Goal: Information Seeking & Learning: Find specific fact

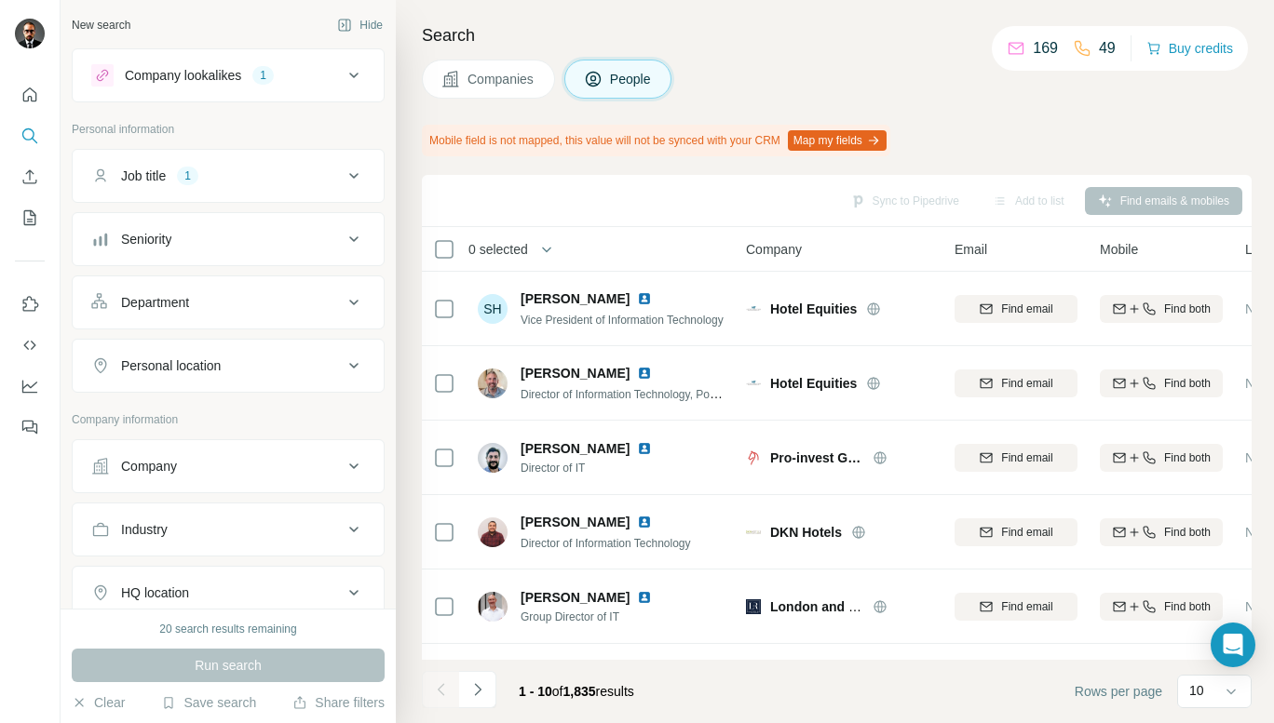
click at [493, 85] on span "Companies" at bounding box center [501, 79] width 68 height 19
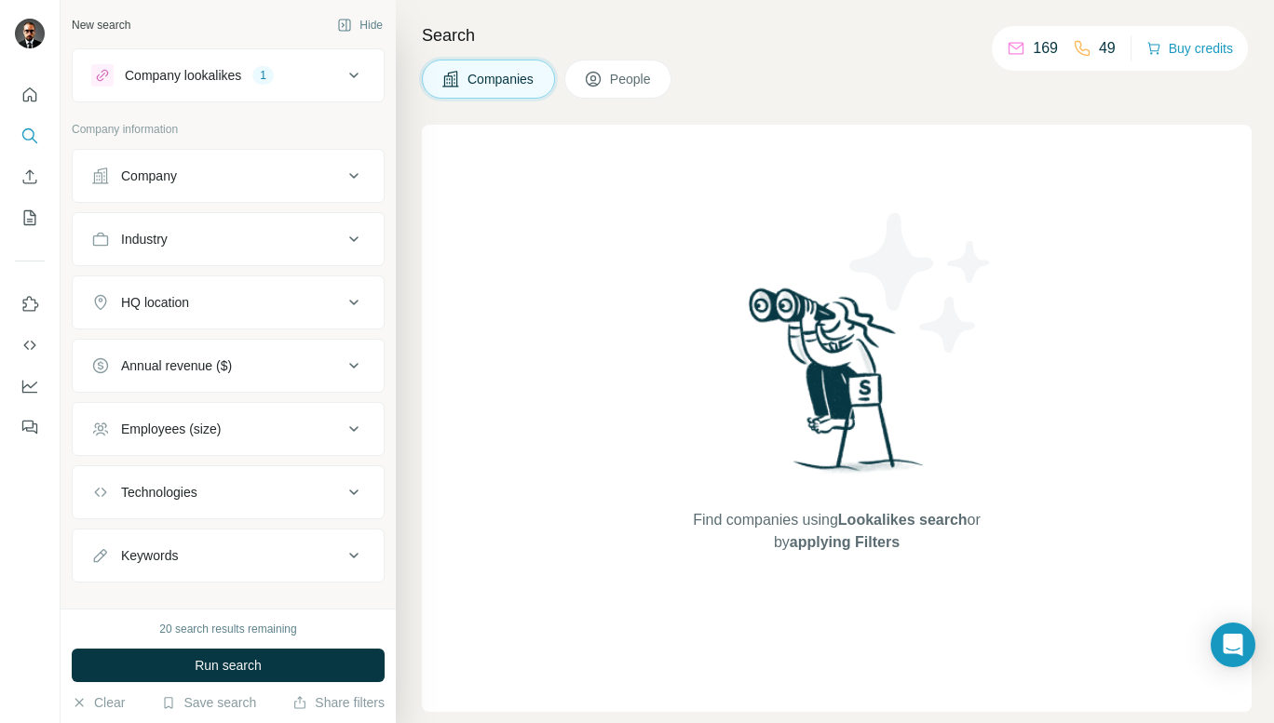
click at [611, 84] on button "People" at bounding box center [618, 79] width 108 height 39
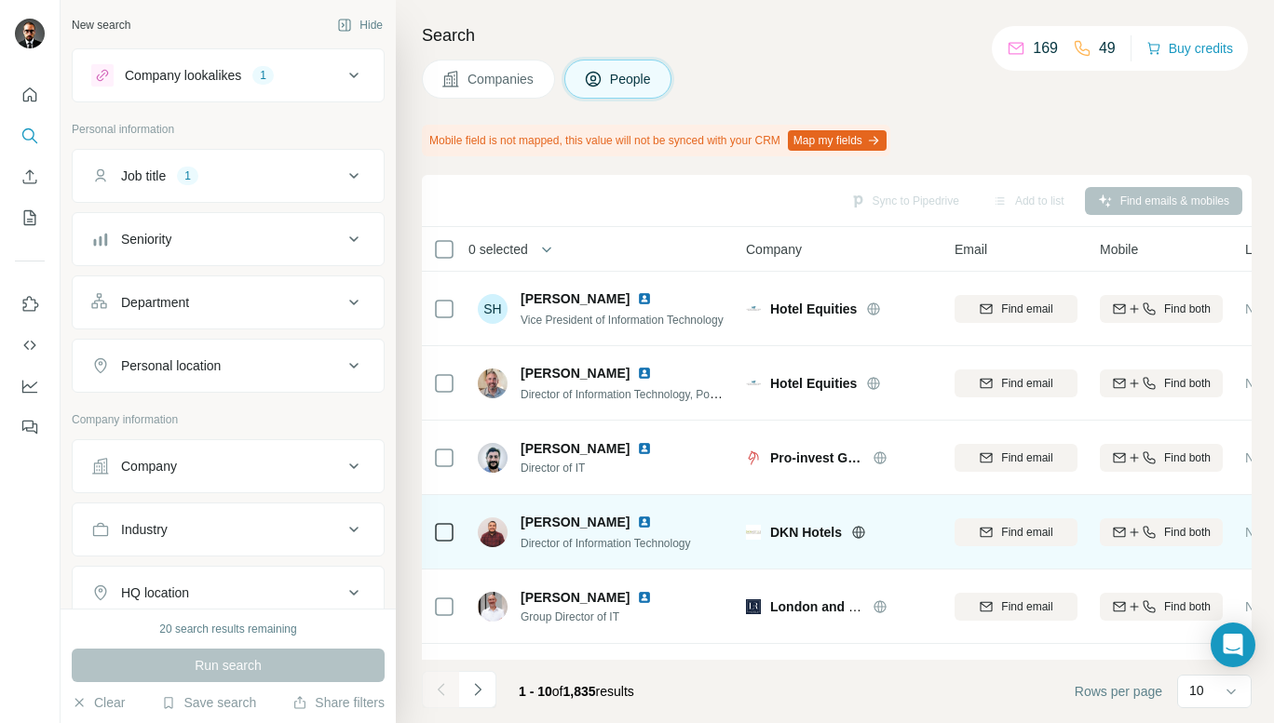
click at [642, 520] on img at bounding box center [644, 522] width 15 height 15
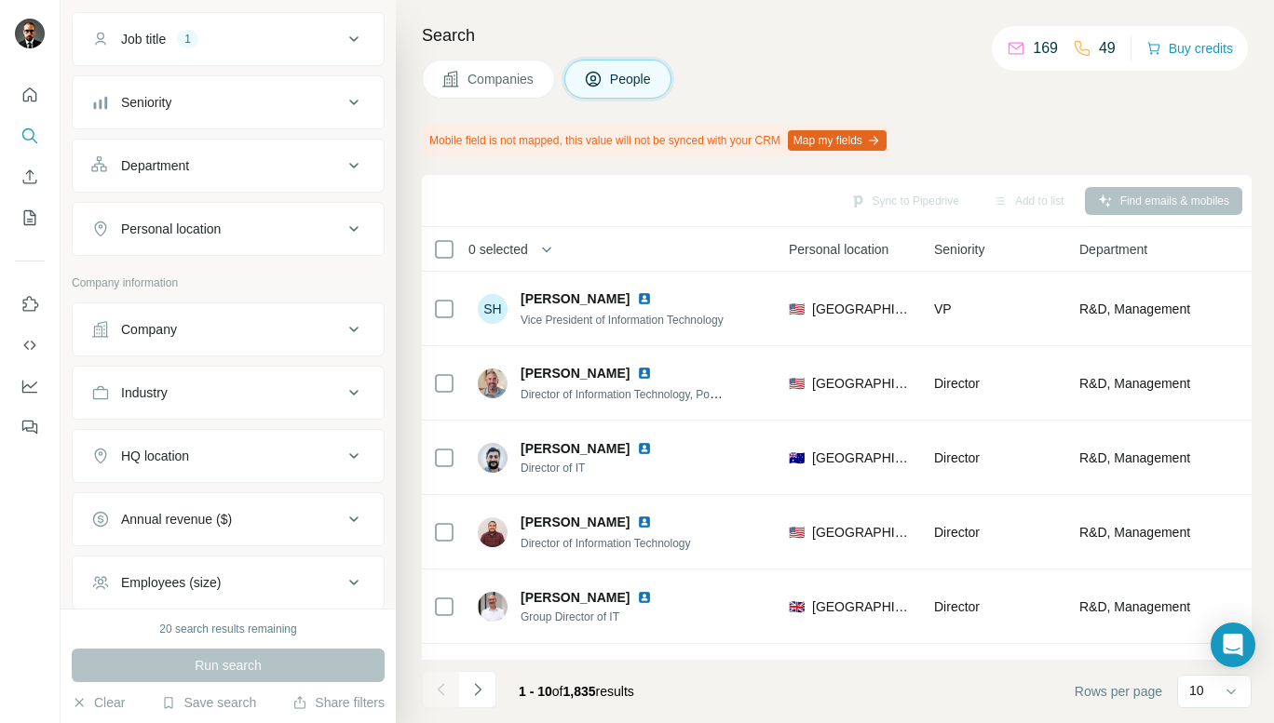
scroll to position [138, 0]
click at [344, 457] on icon at bounding box center [354, 455] width 22 height 22
click at [285, 506] on input "text" at bounding box center [228, 502] width 274 height 34
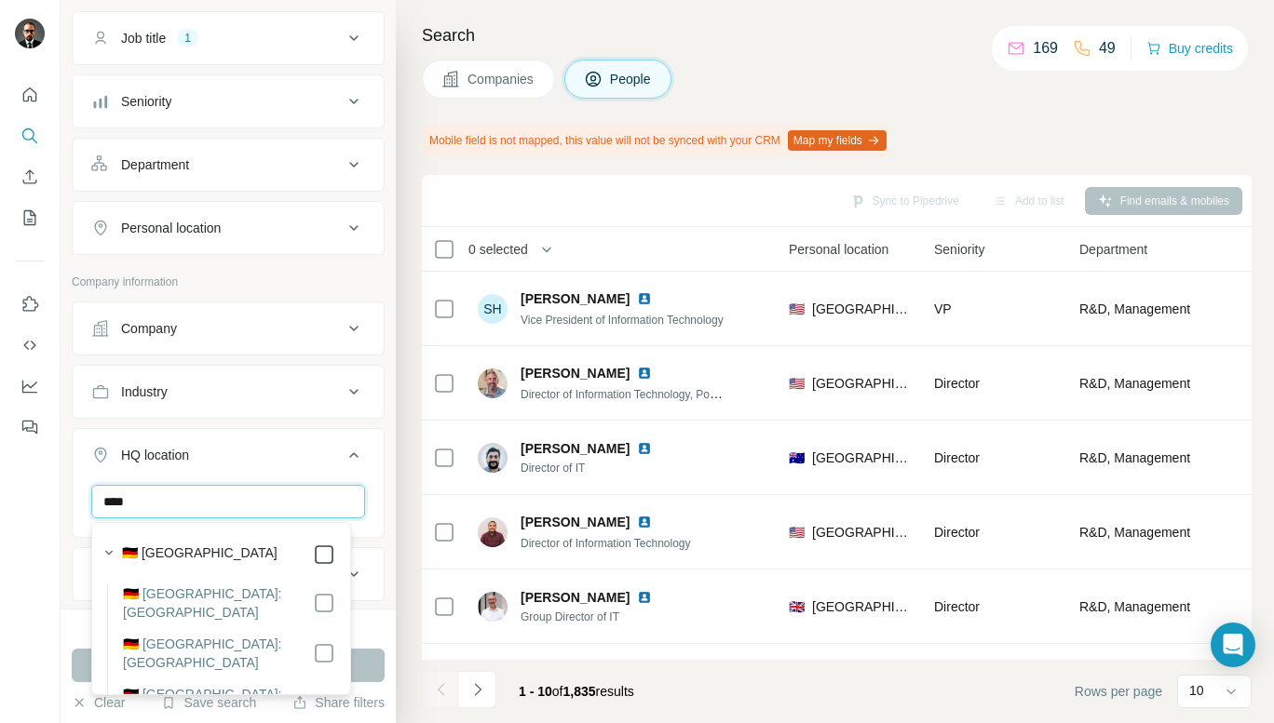
type input "****"
click at [373, 440] on div "New search Hide Company lookalikes 1 Personal information Job title 1 Seniority…" at bounding box center [228, 304] width 335 height 609
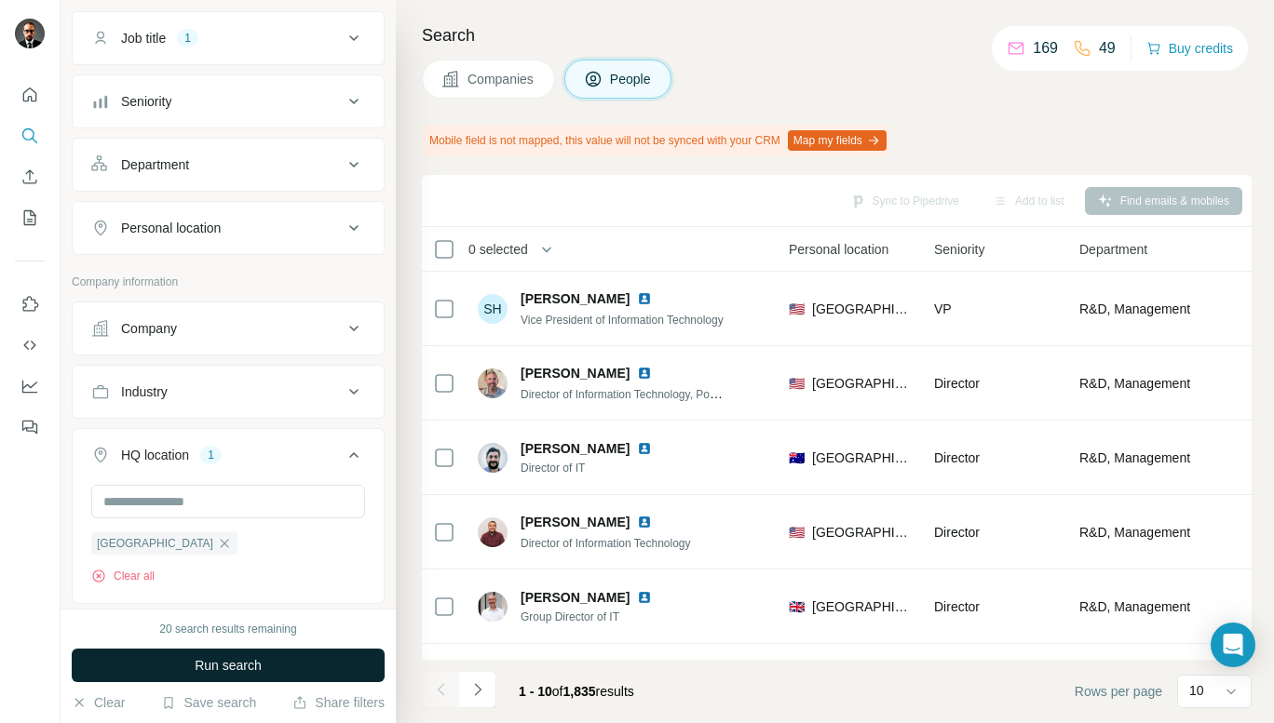
click at [277, 669] on button "Run search" at bounding box center [228, 666] width 313 height 34
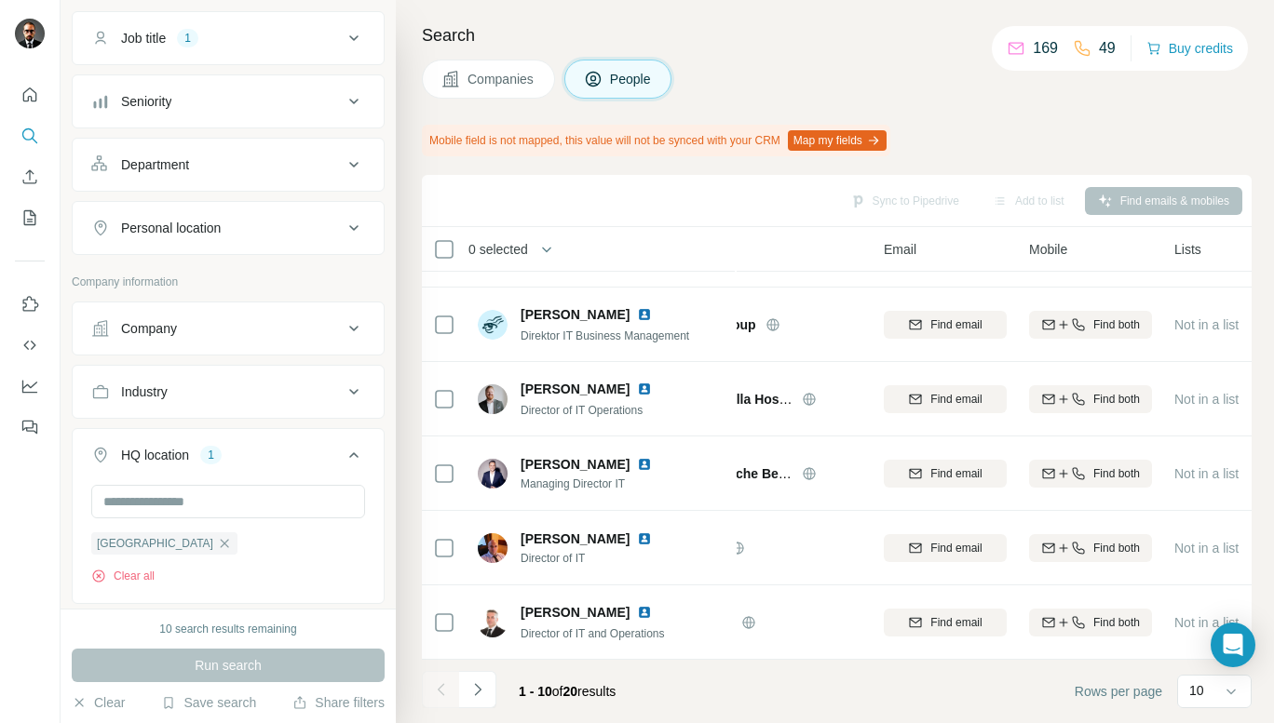
scroll to position [366, 0]
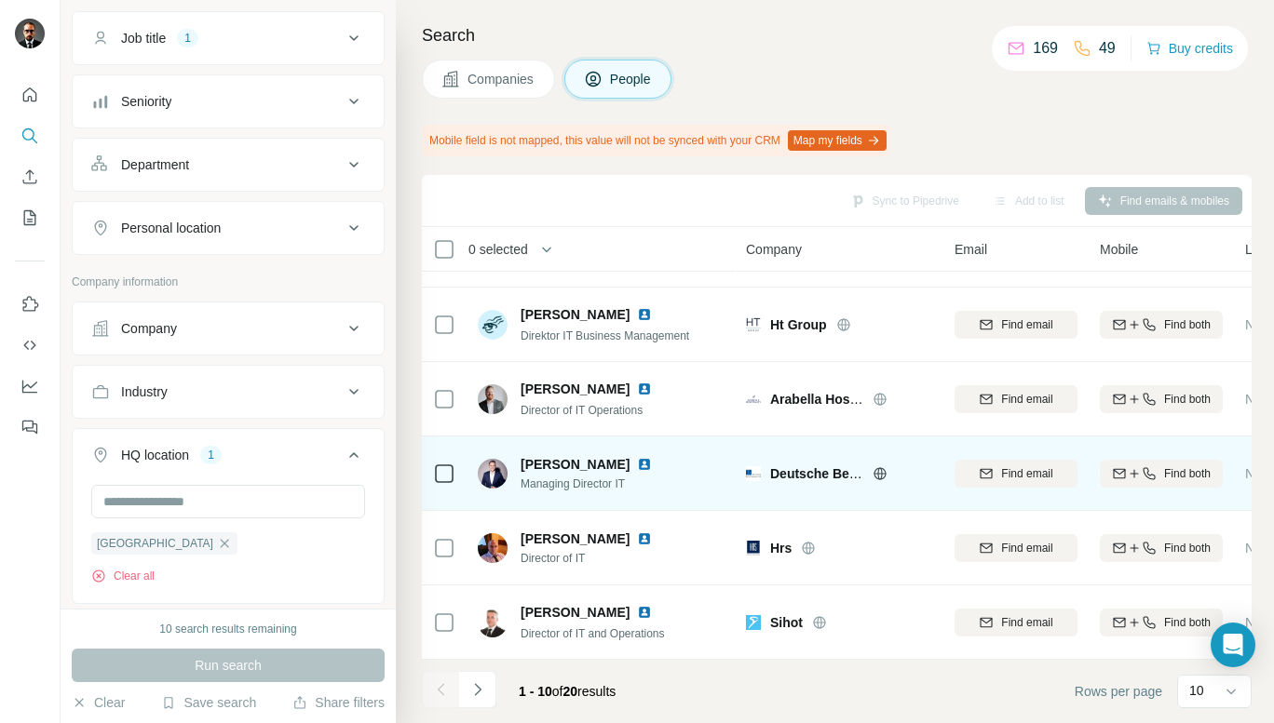
click at [488, 464] on img at bounding box center [493, 474] width 30 height 30
click at [637, 457] on img at bounding box center [644, 464] width 15 height 15
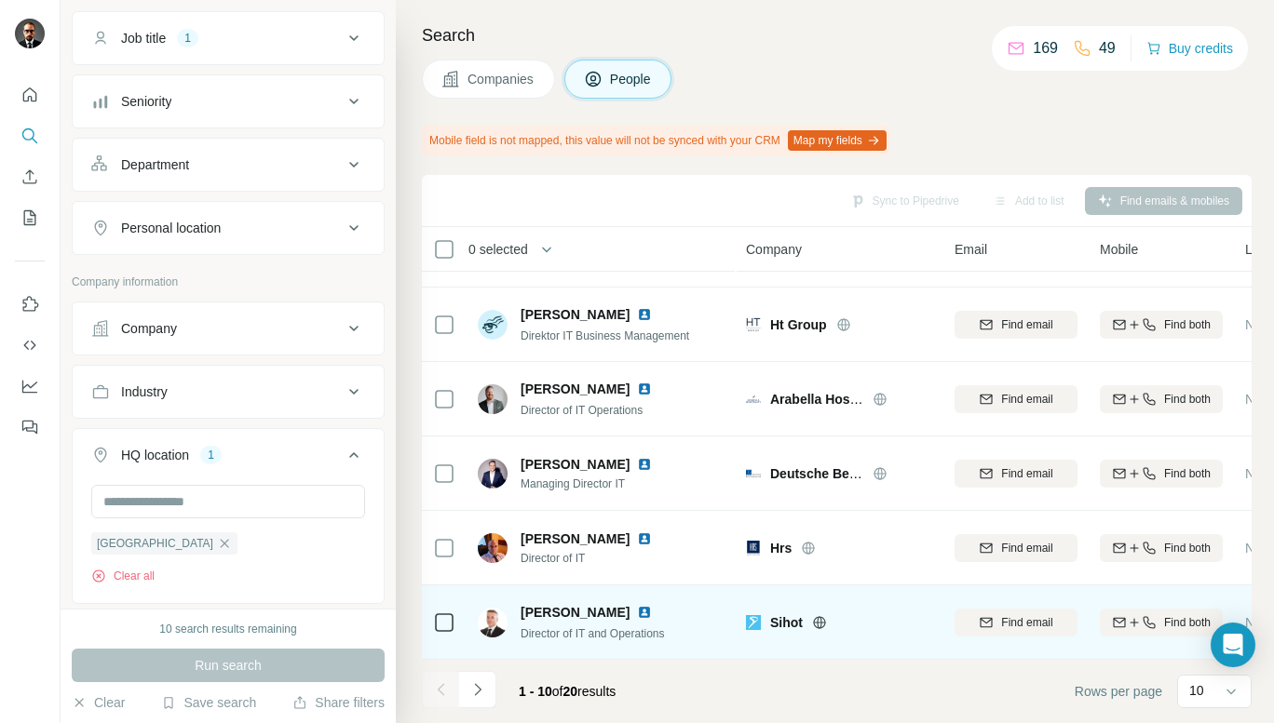
click at [637, 605] on img at bounding box center [644, 612] width 15 height 15
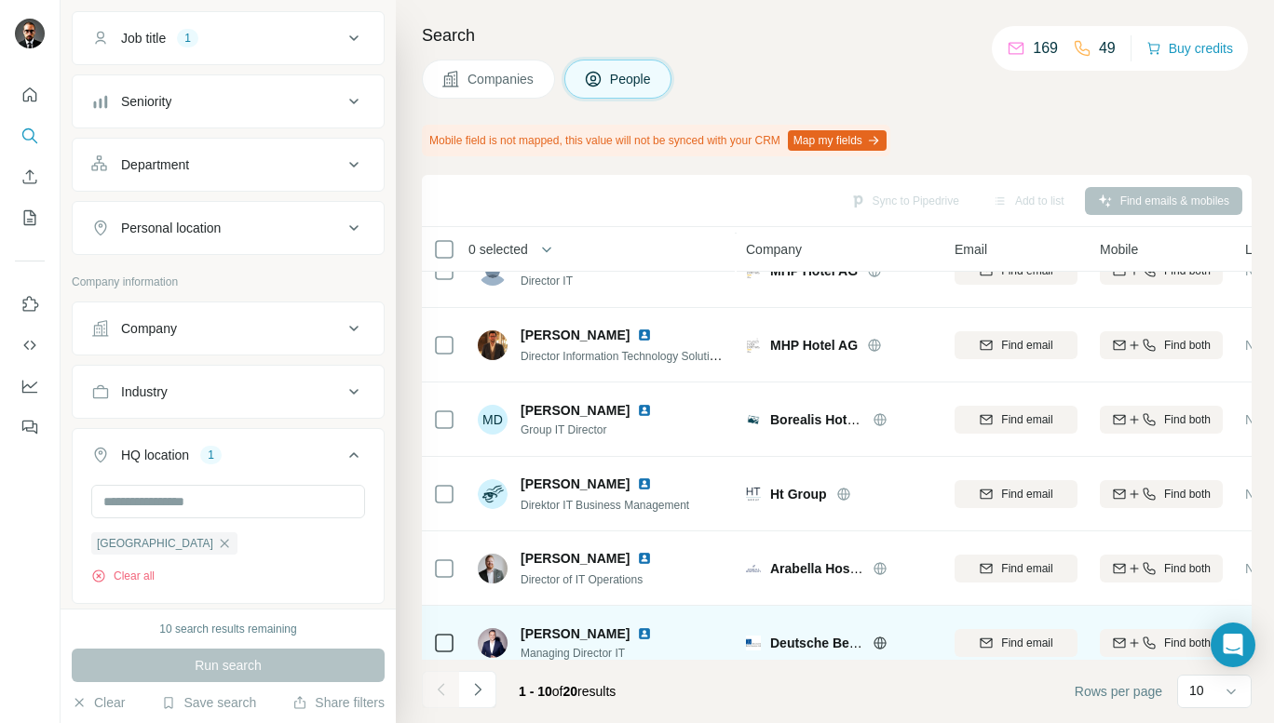
scroll to position [184, 0]
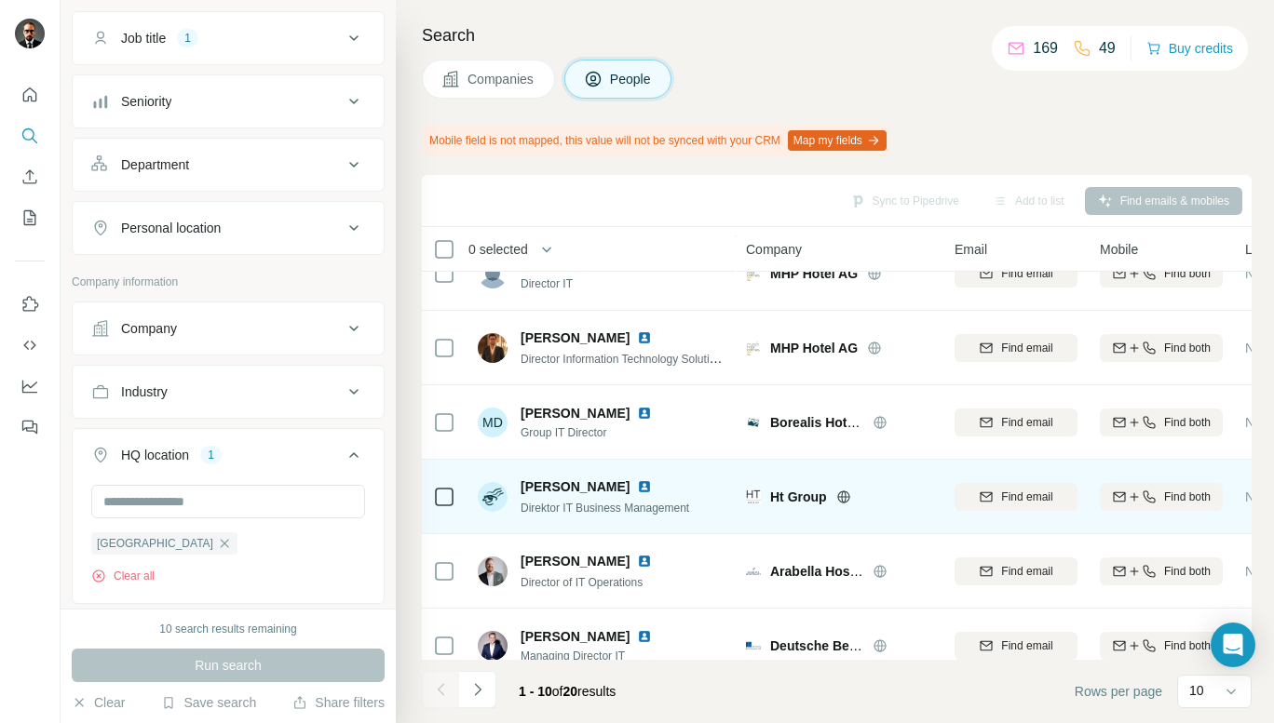
click at [637, 485] on img at bounding box center [644, 487] width 15 height 15
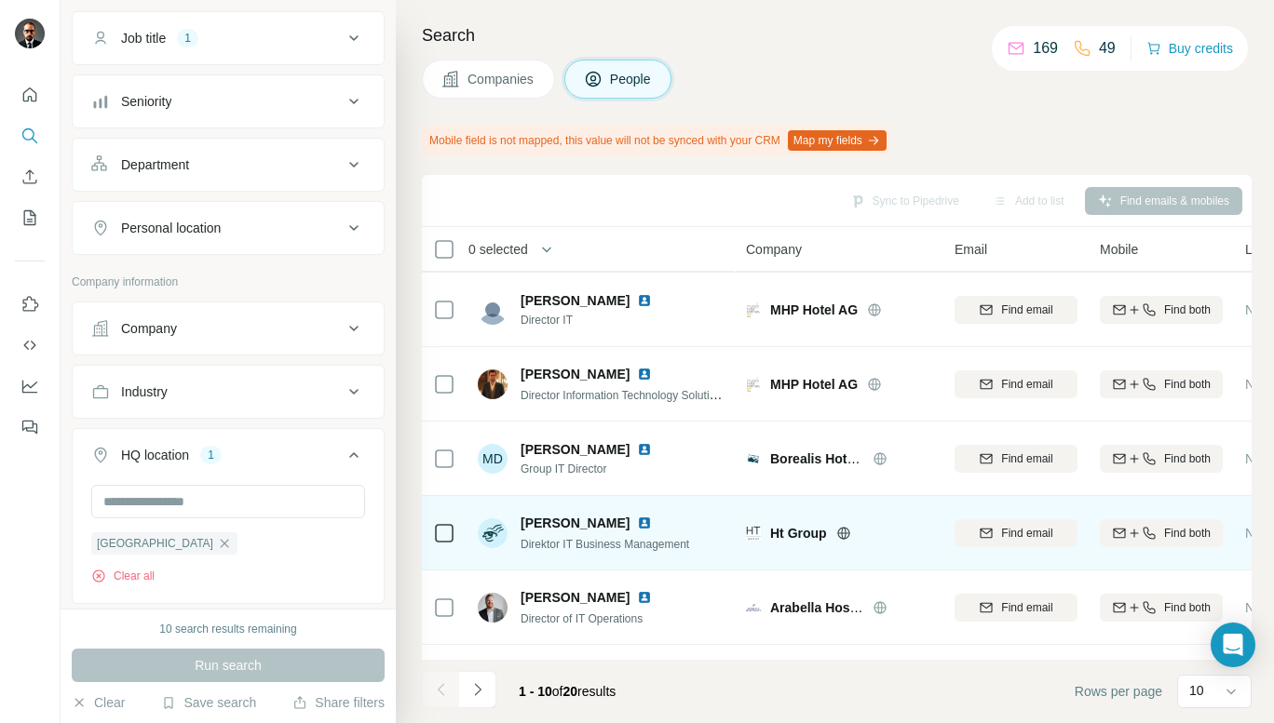
scroll to position [147, 0]
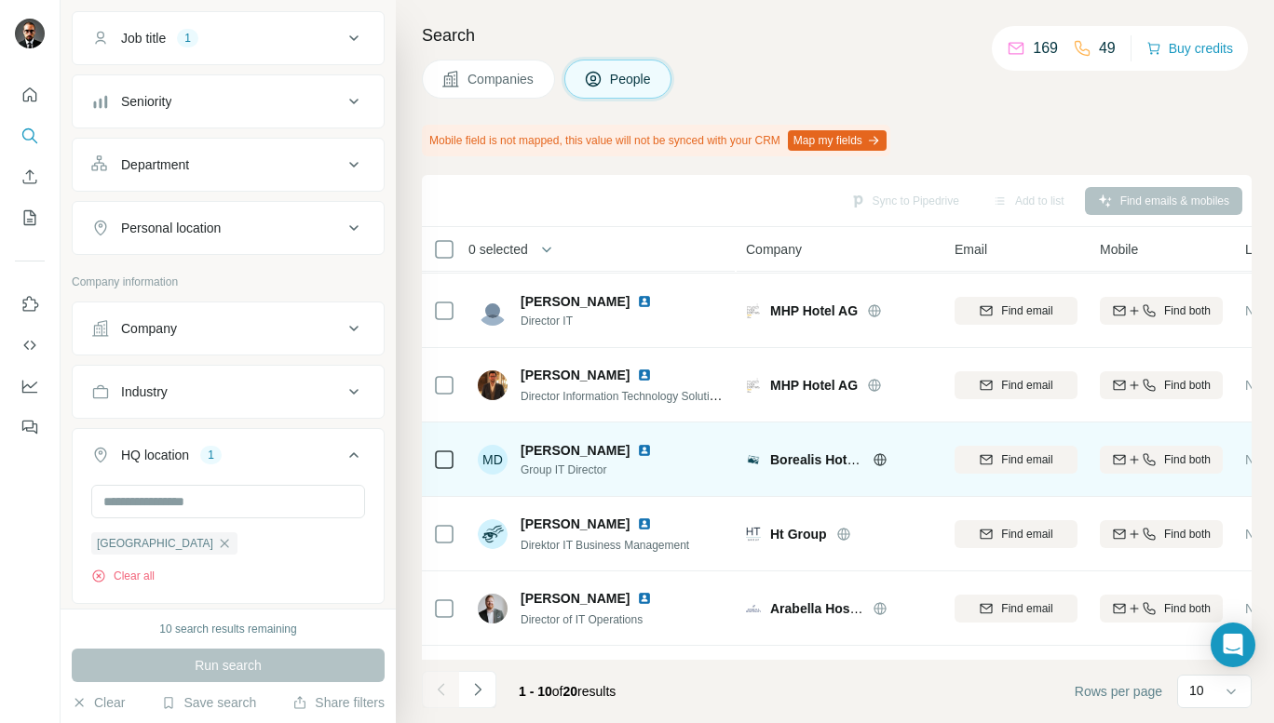
click at [637, 449] on img at bounding box center [644, 450] width 15 height 15
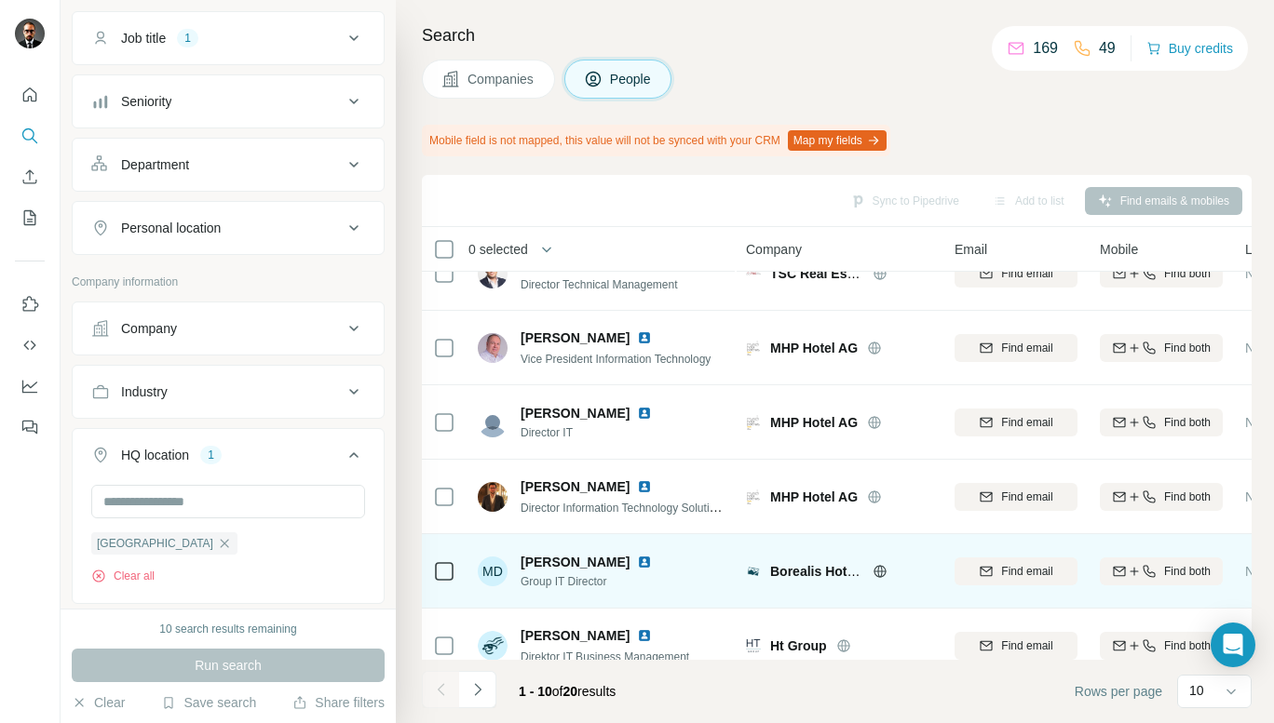
scroll to position [0, 0]
